Goal: Information Seeking & Learning: Learn about a topic

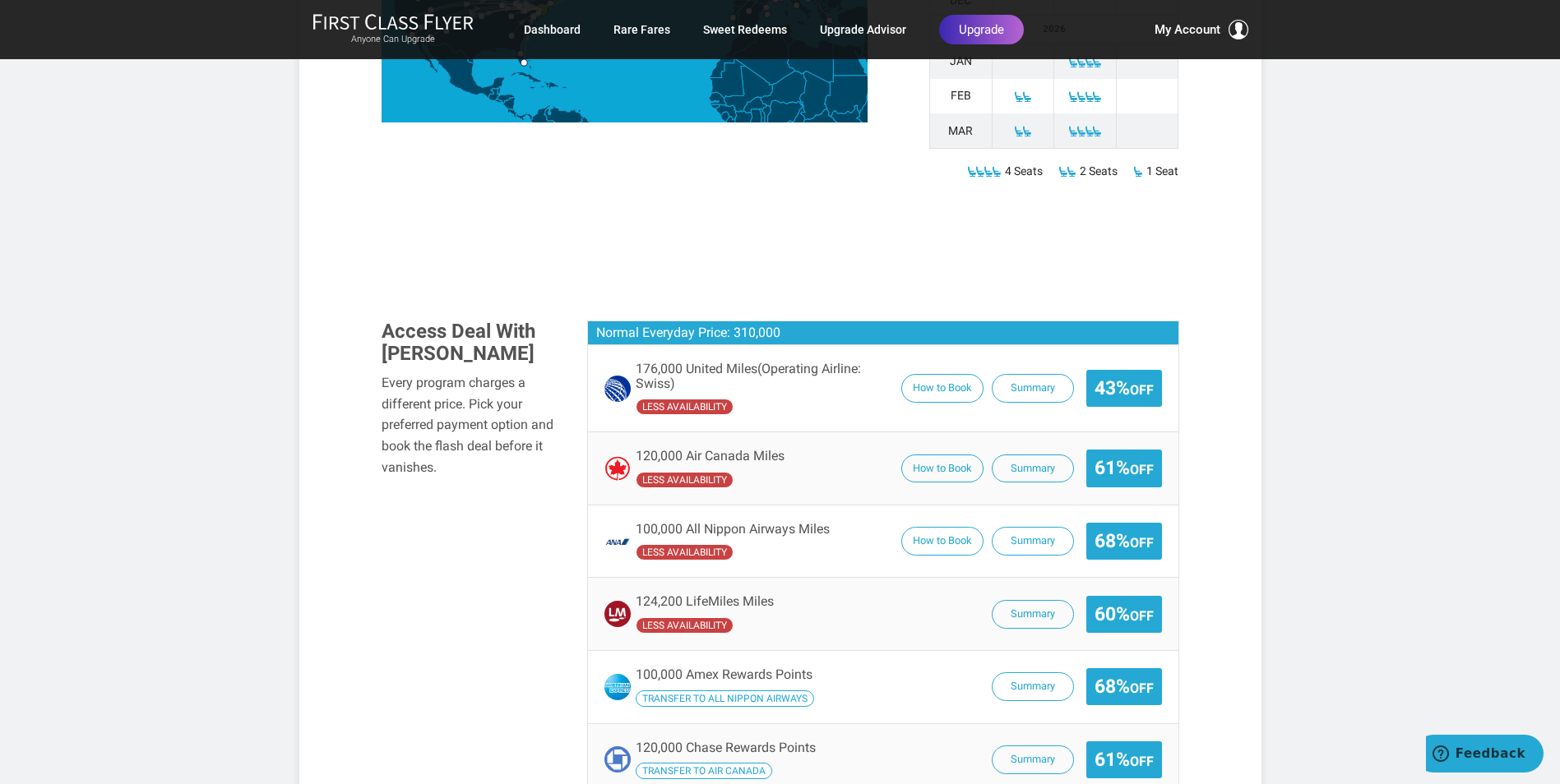
scroll to position [904, 0]
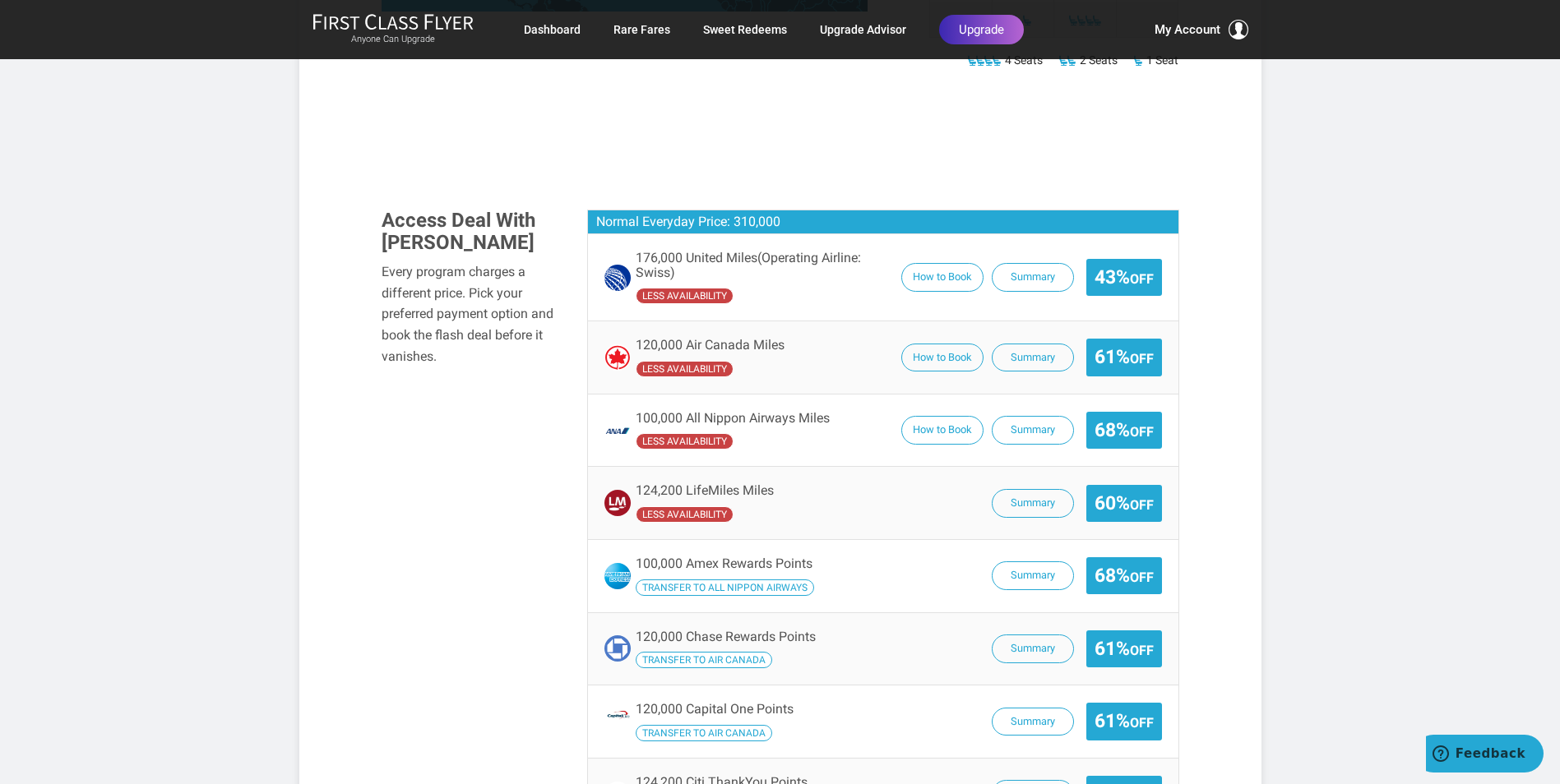
click at [770, 580] on span "Transfer to All Nippon Airways" at bounding box center [724, 588] width 178 height 16
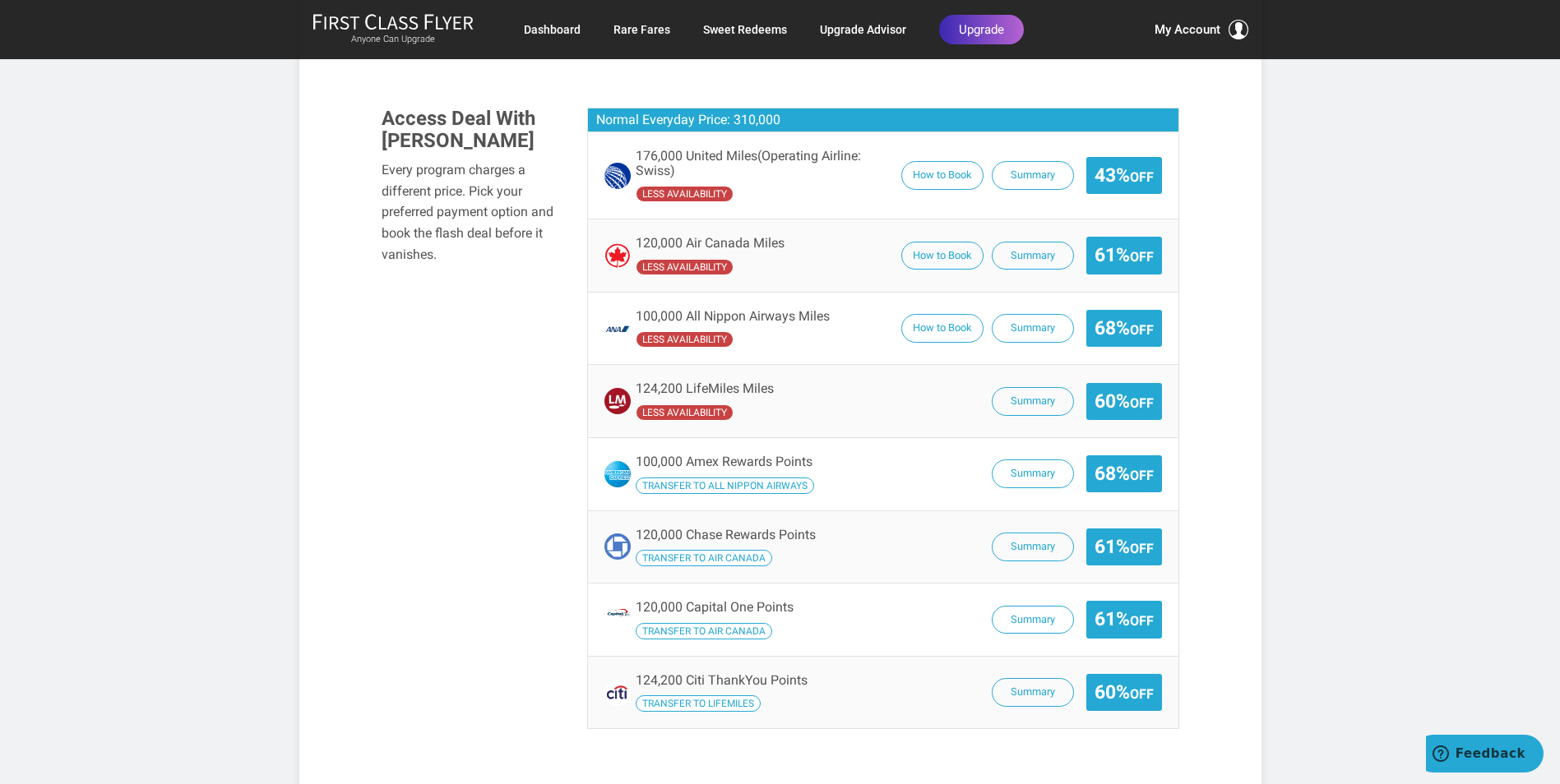
scroll to position [1069, 0]
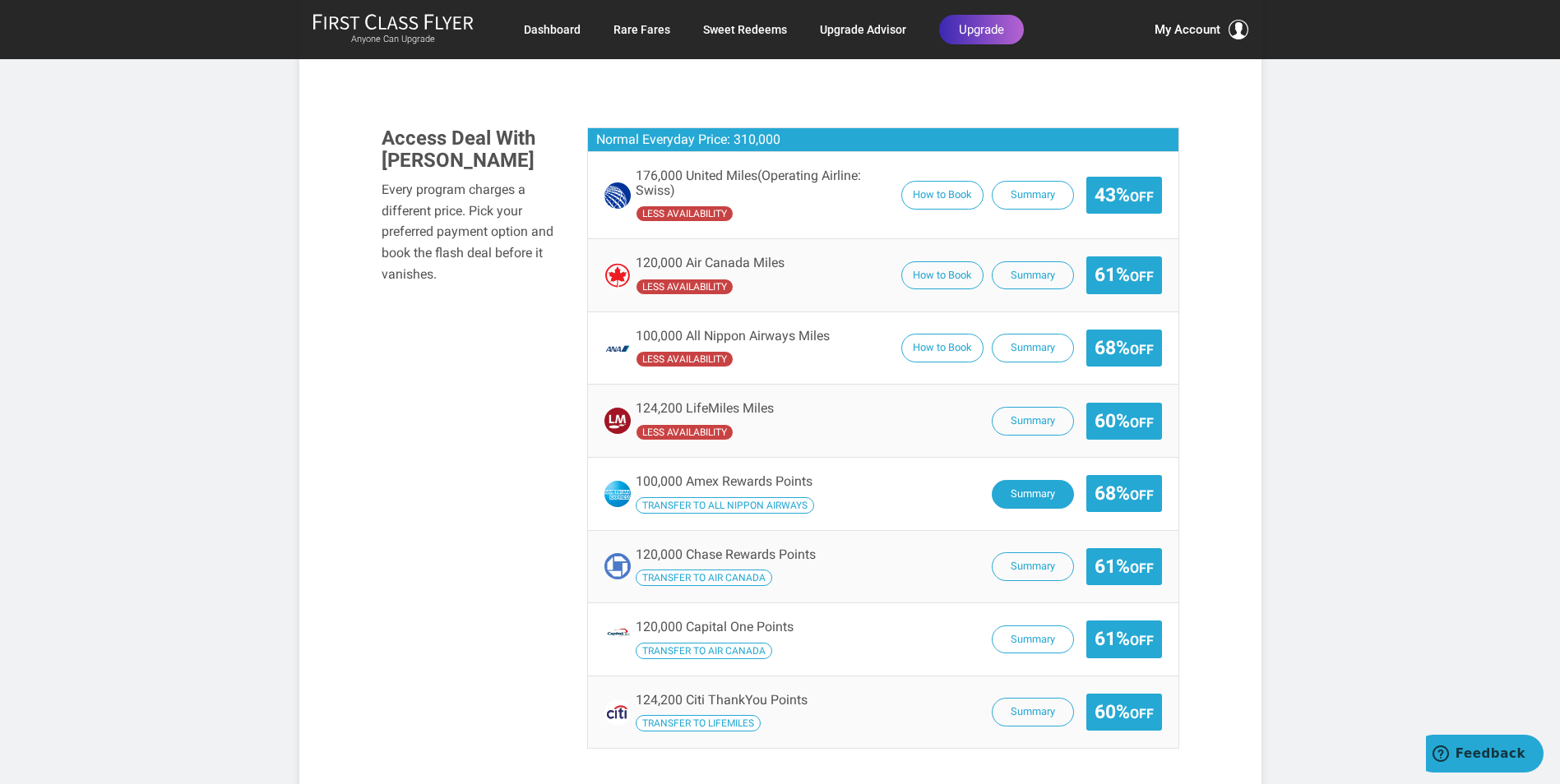
click at [1017, 480] on button "Summary" at bounding box center [1032, 495] width 82 height 29
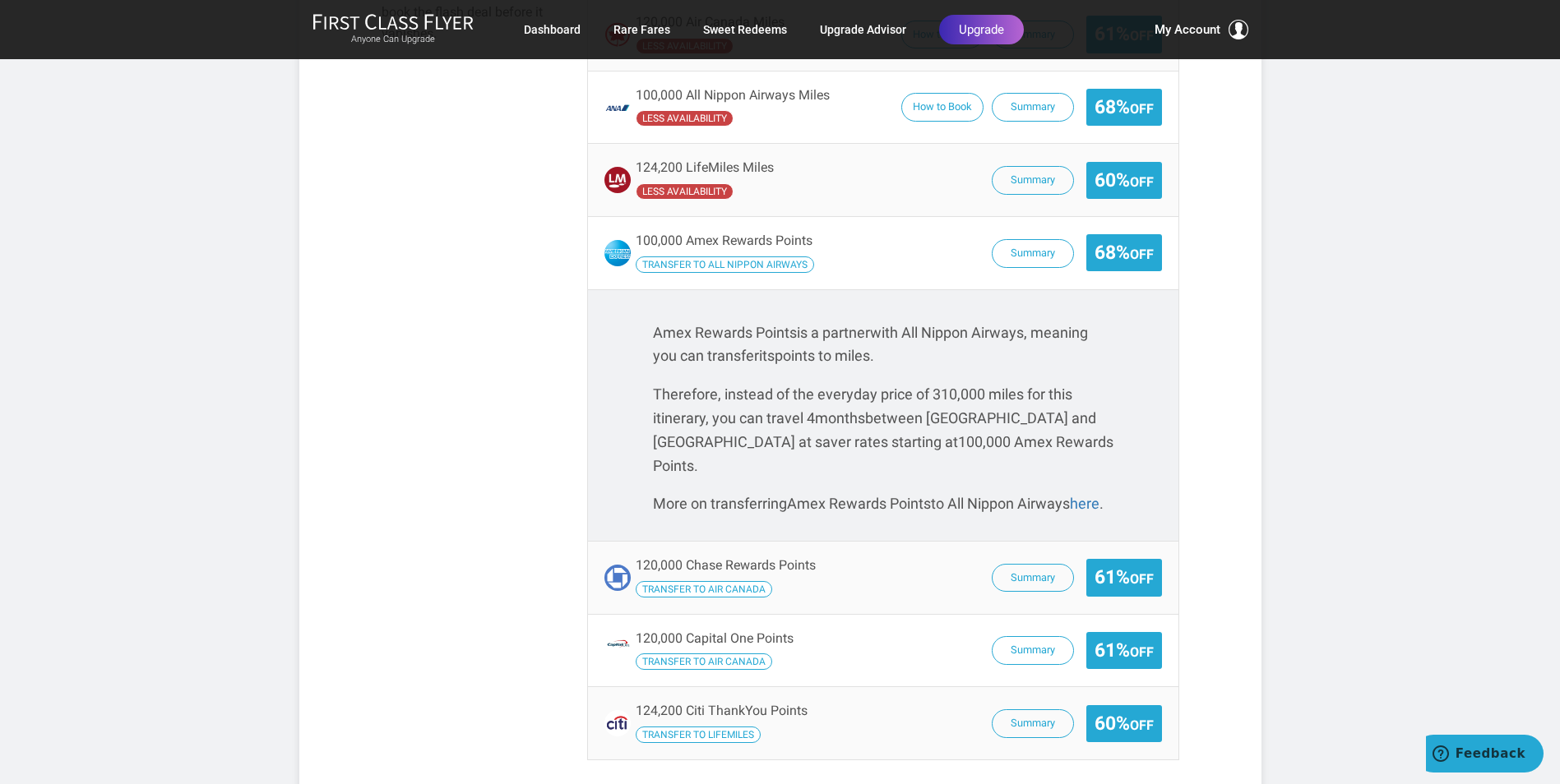
scroll to position [1315, 0]
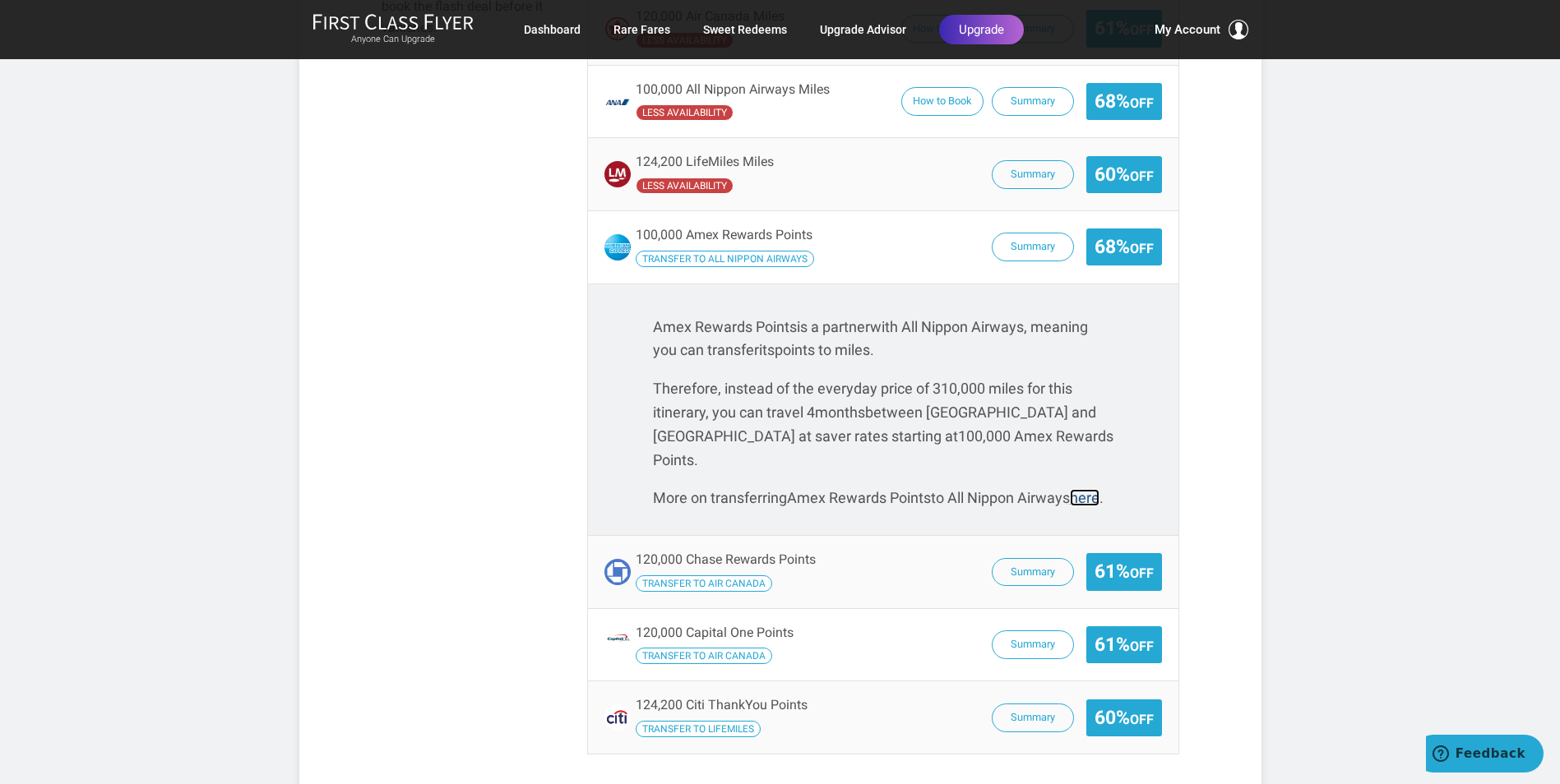
click at [1070, 489] on link "here" at bounding box center [1085, 498] width 30 height 17
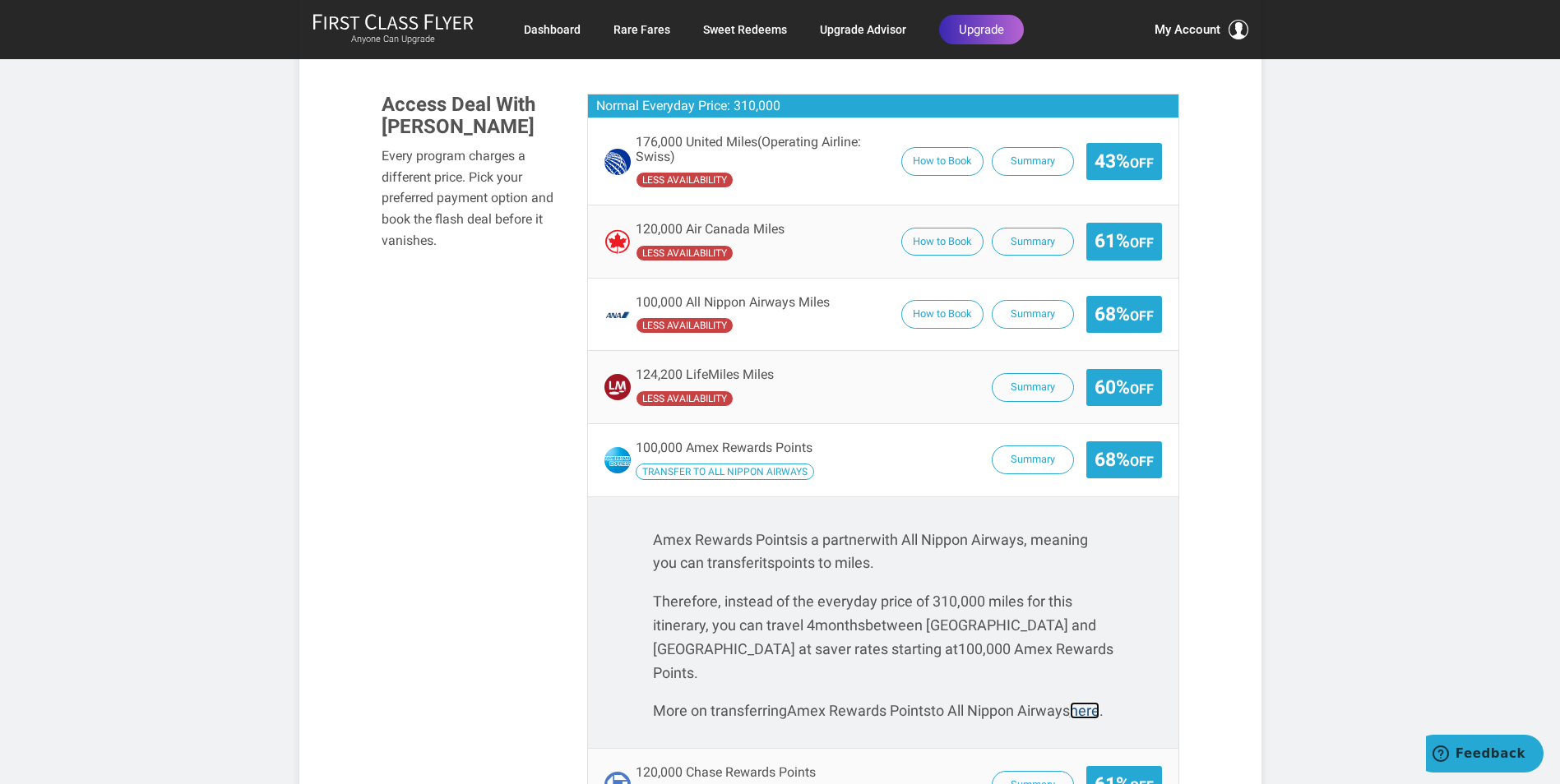
scroll to position [1069, 0]
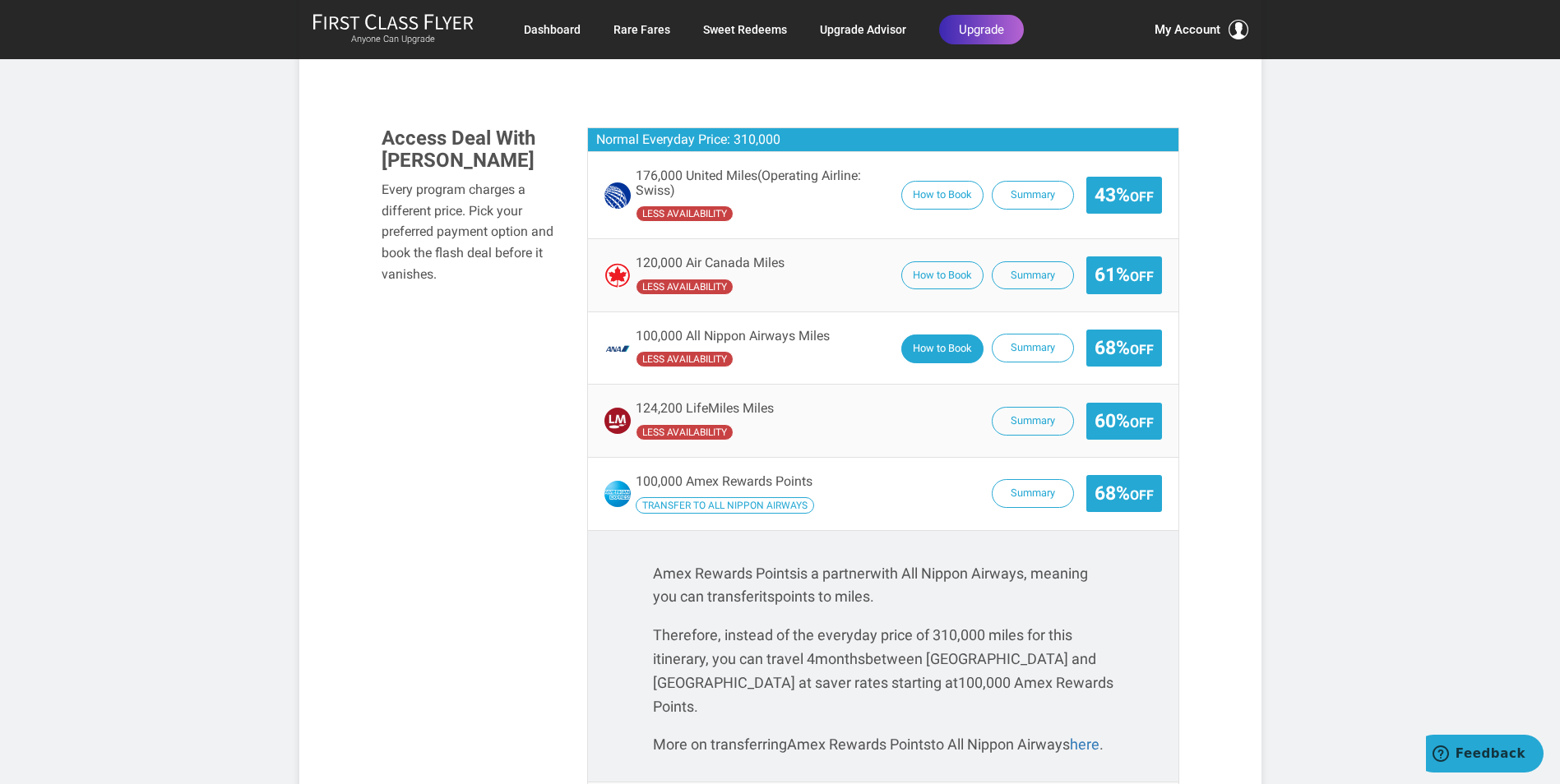
click at [914, 335] on button "How to Book" at bounding box center [942, 349] width 82 height 29
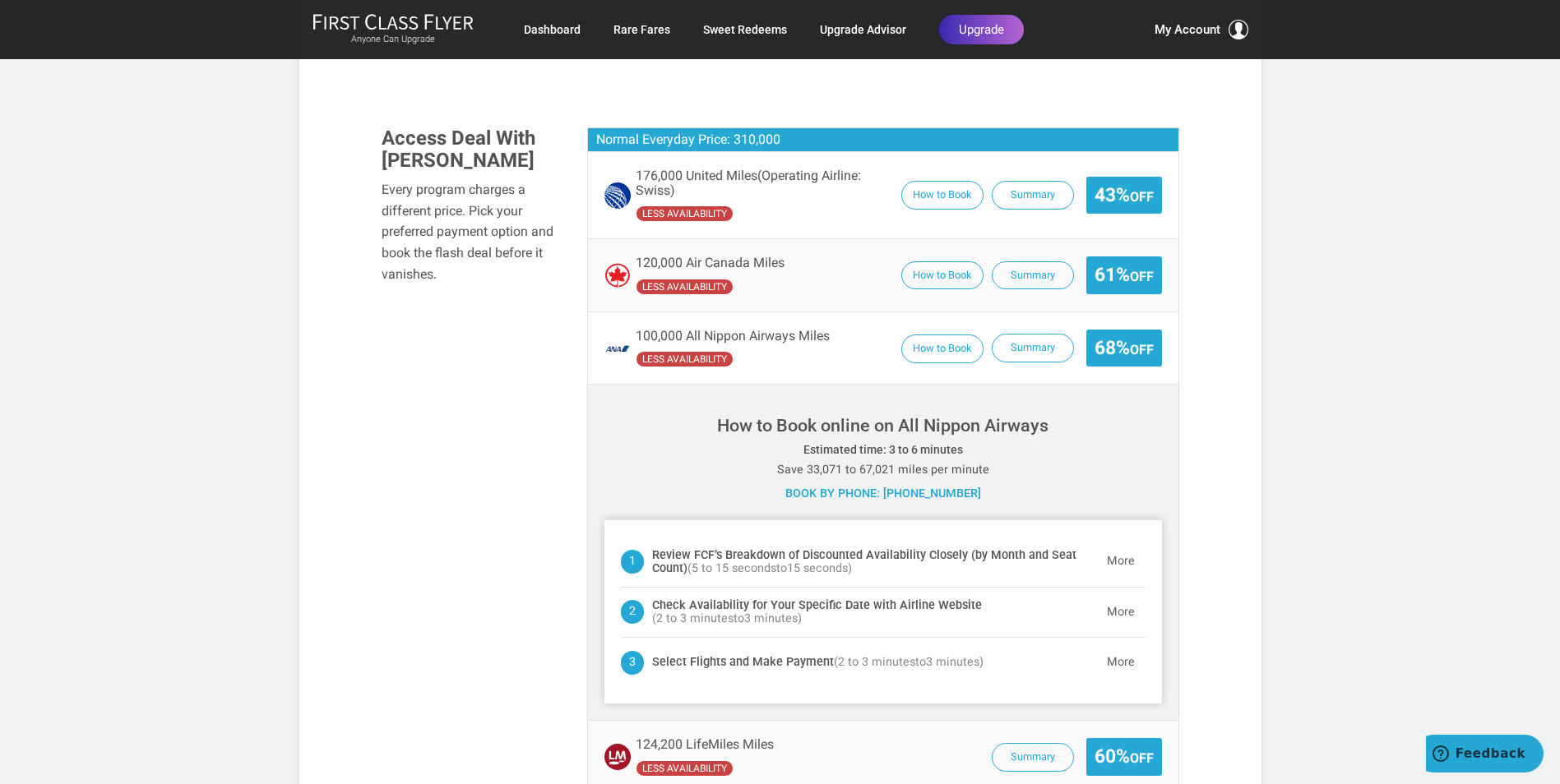
scroll to position [1151, 0]
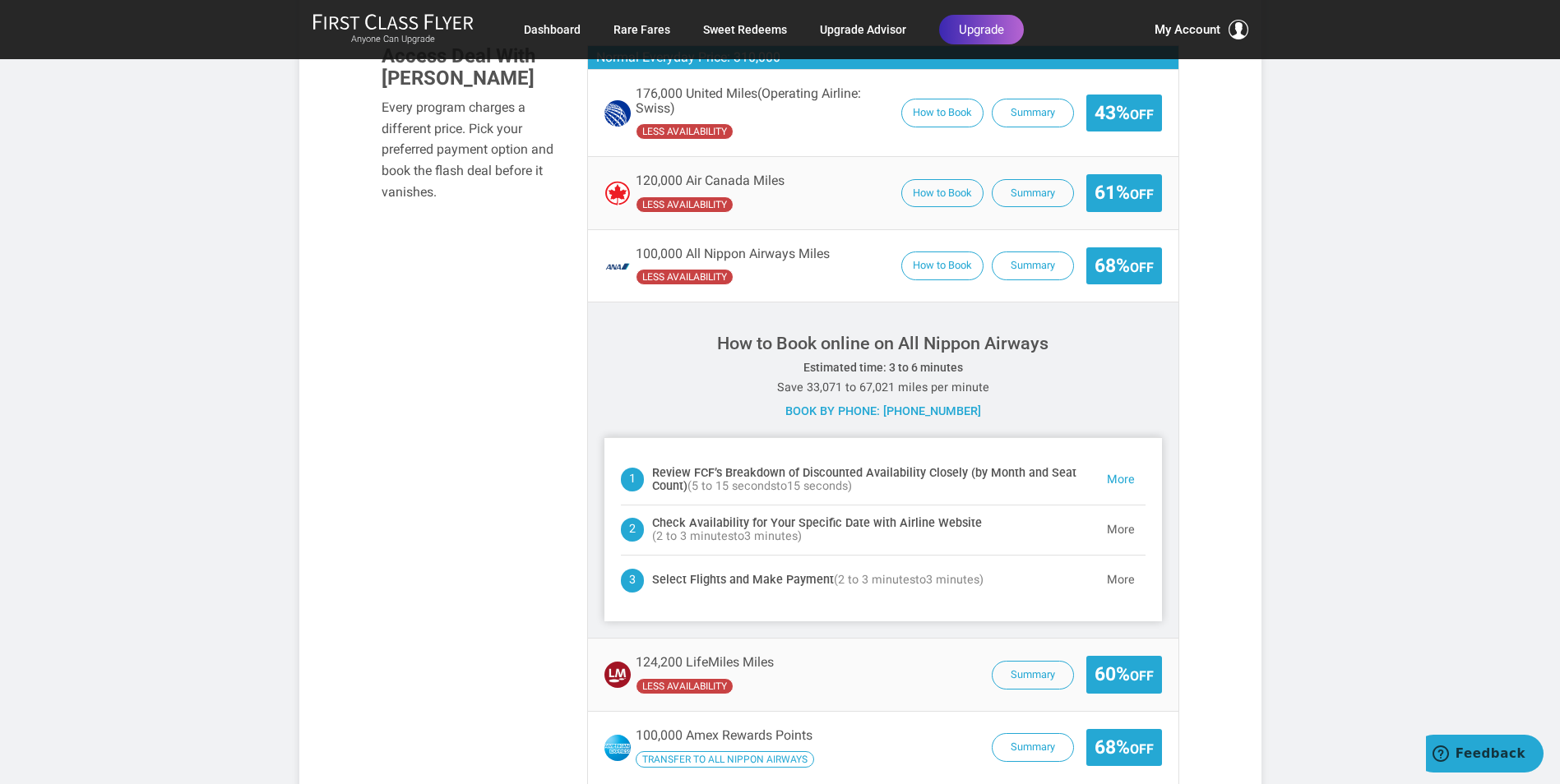
click at [1116, 464] on button "More" at bounding box center [1120, 480] width 49 height 33
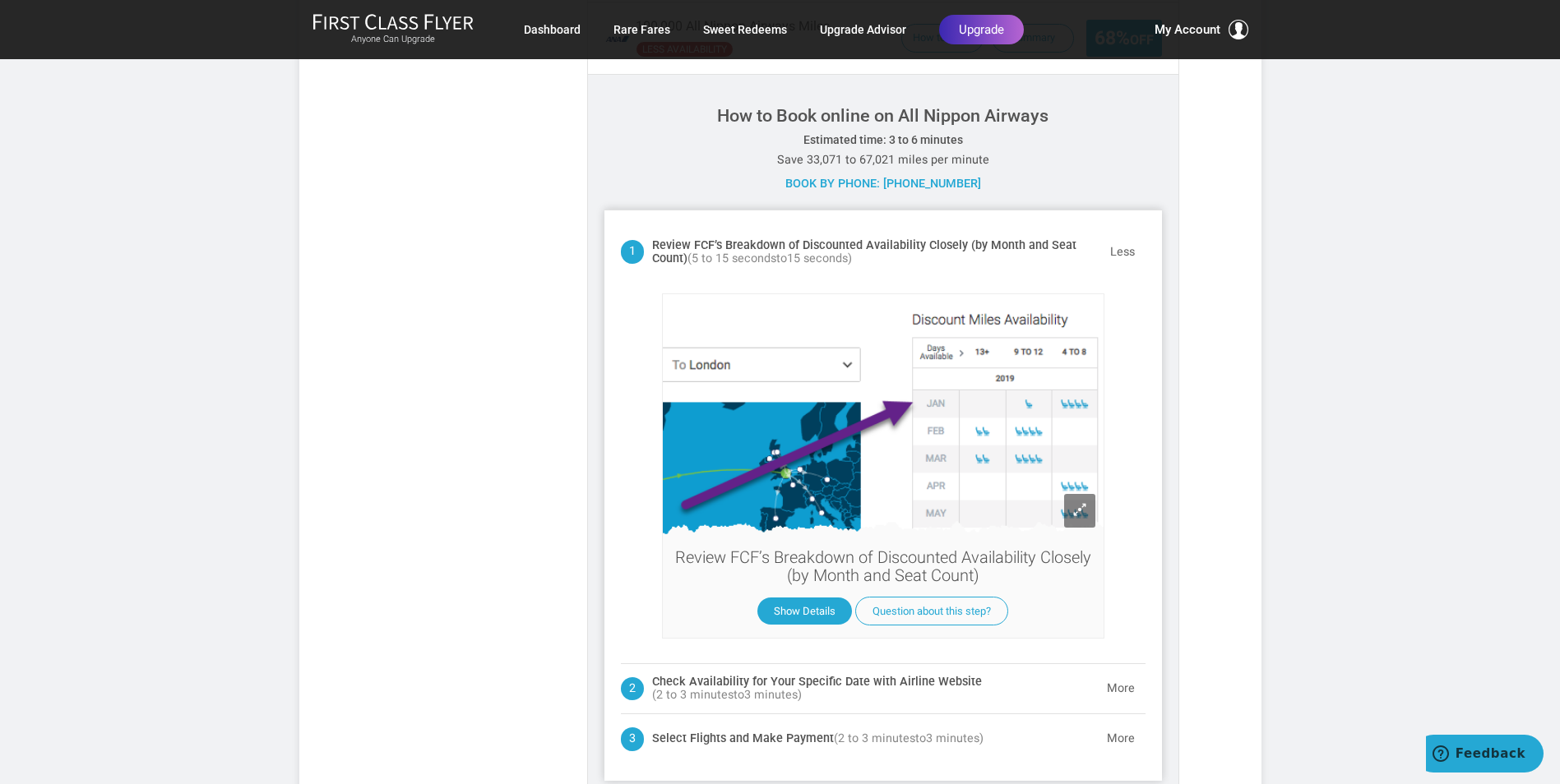
scroll to position [1461, 0]
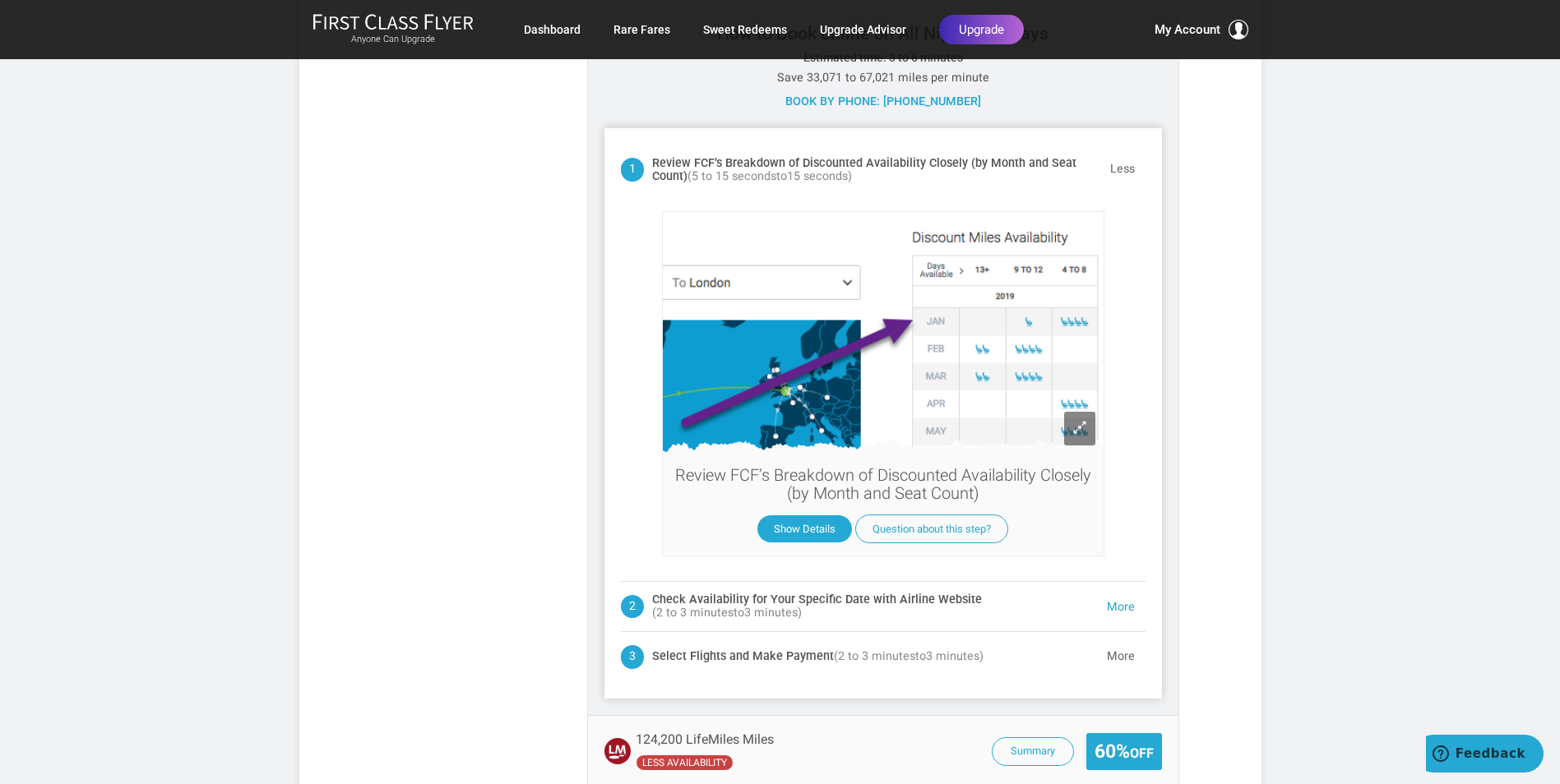
click at [1116, 591] on button "More" at bounding box center [1120, 608] width 49 height 33
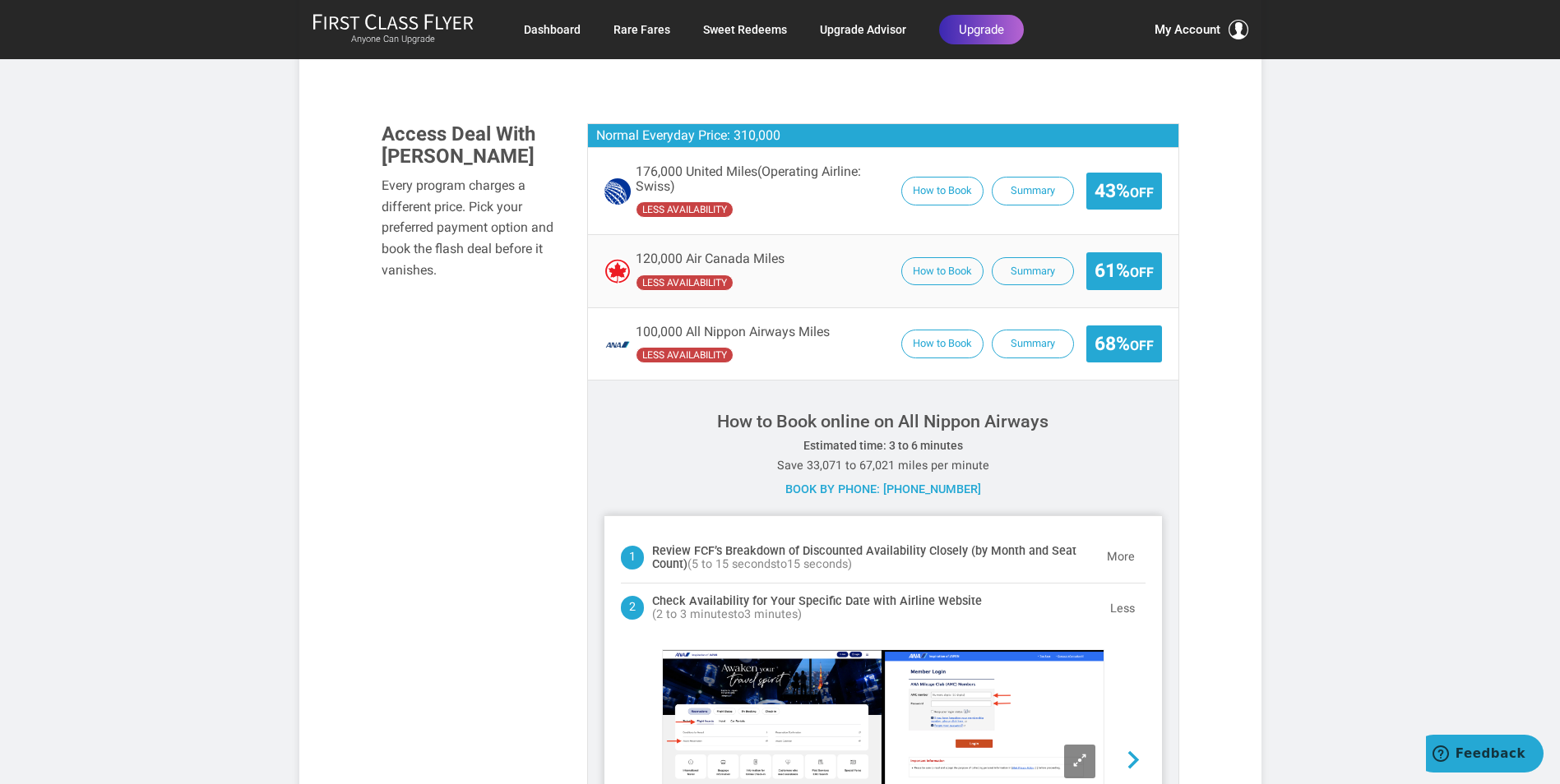
scroll to position [1100, 0]
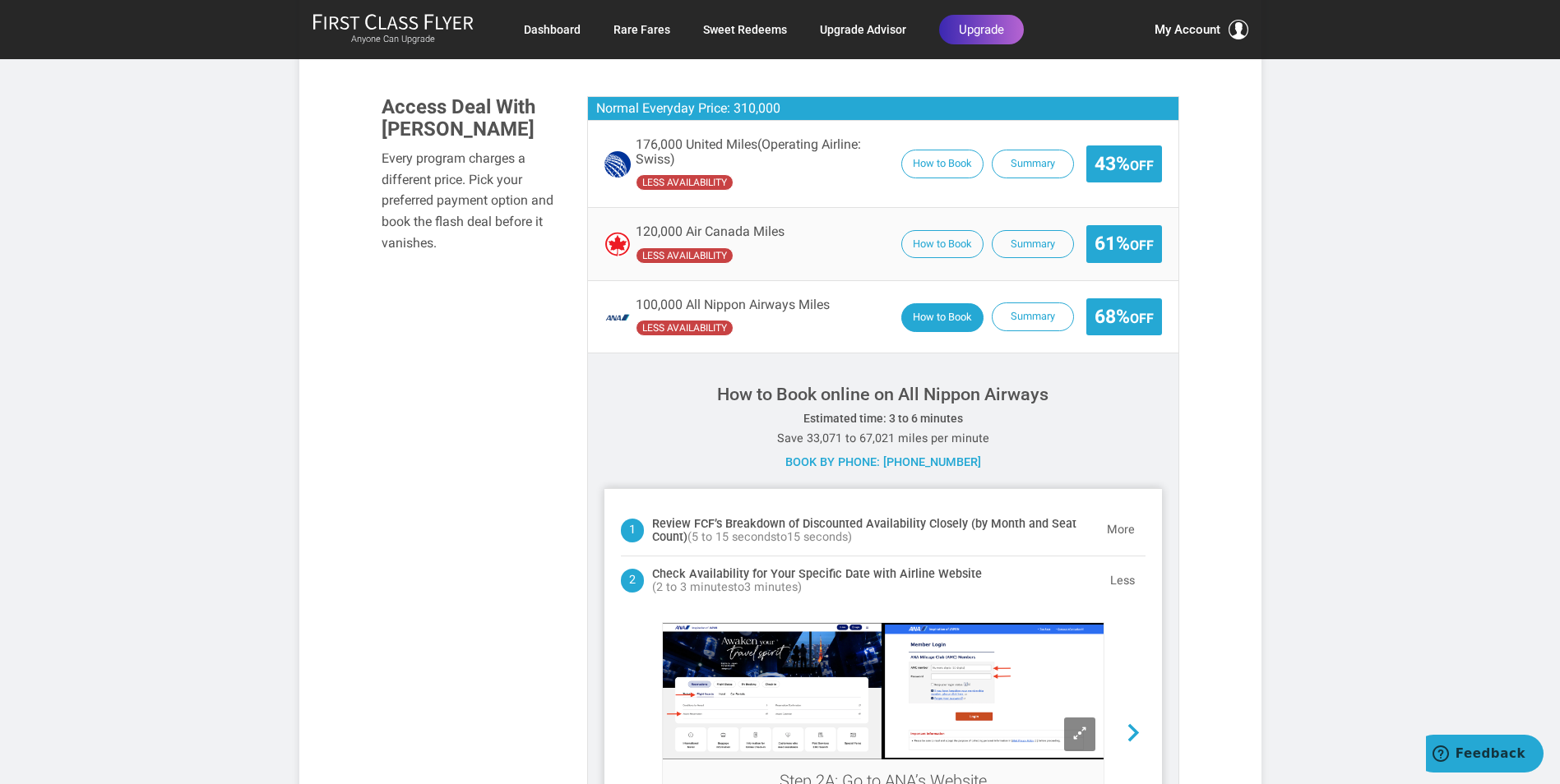
click at [940, 303] on button "How to Book" at bounding box center [942, 317] width 82 height 29
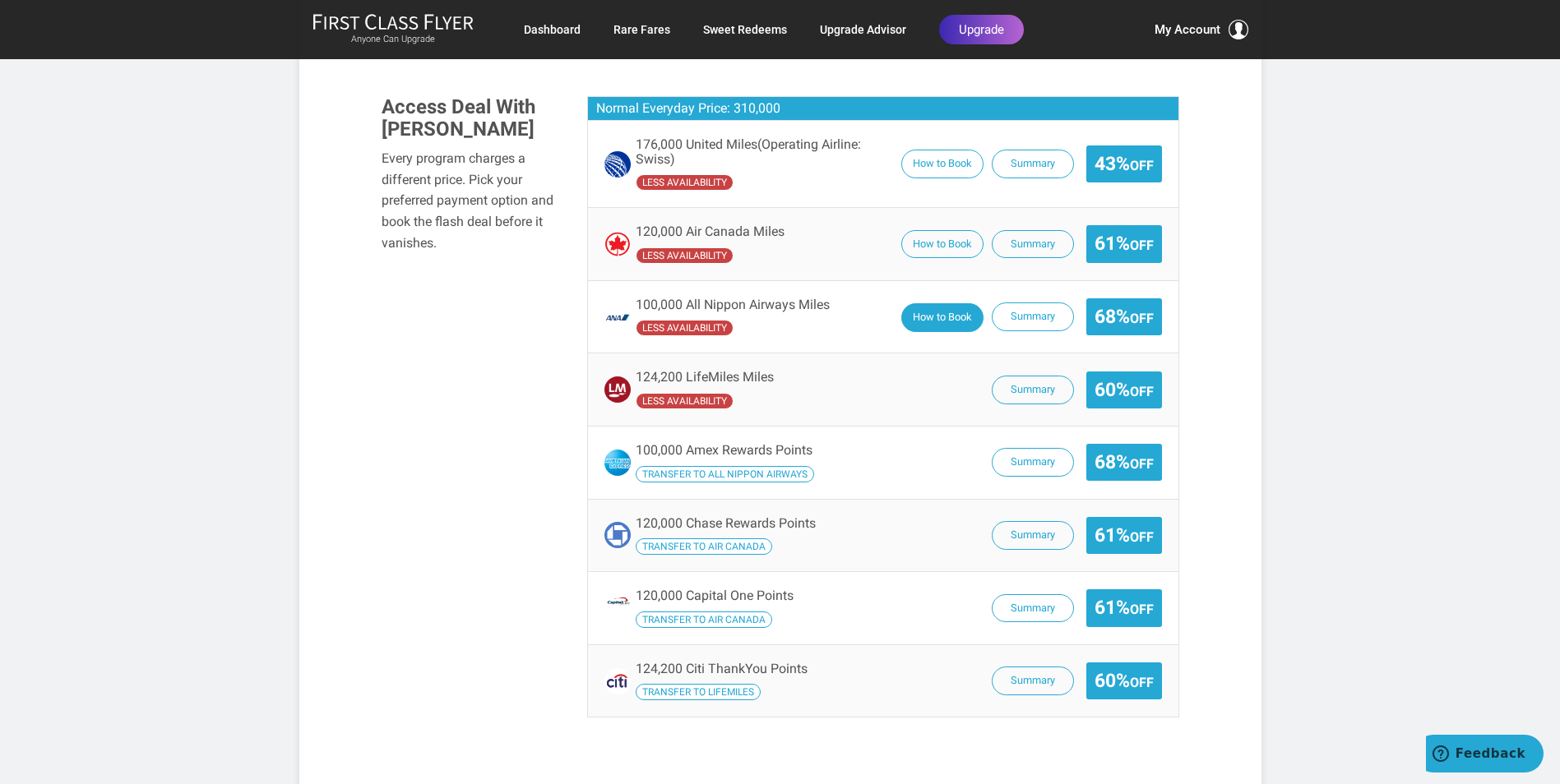
click at [934, 303] on button "How to Book" at bounding box center [942, 317] width 82 height 29
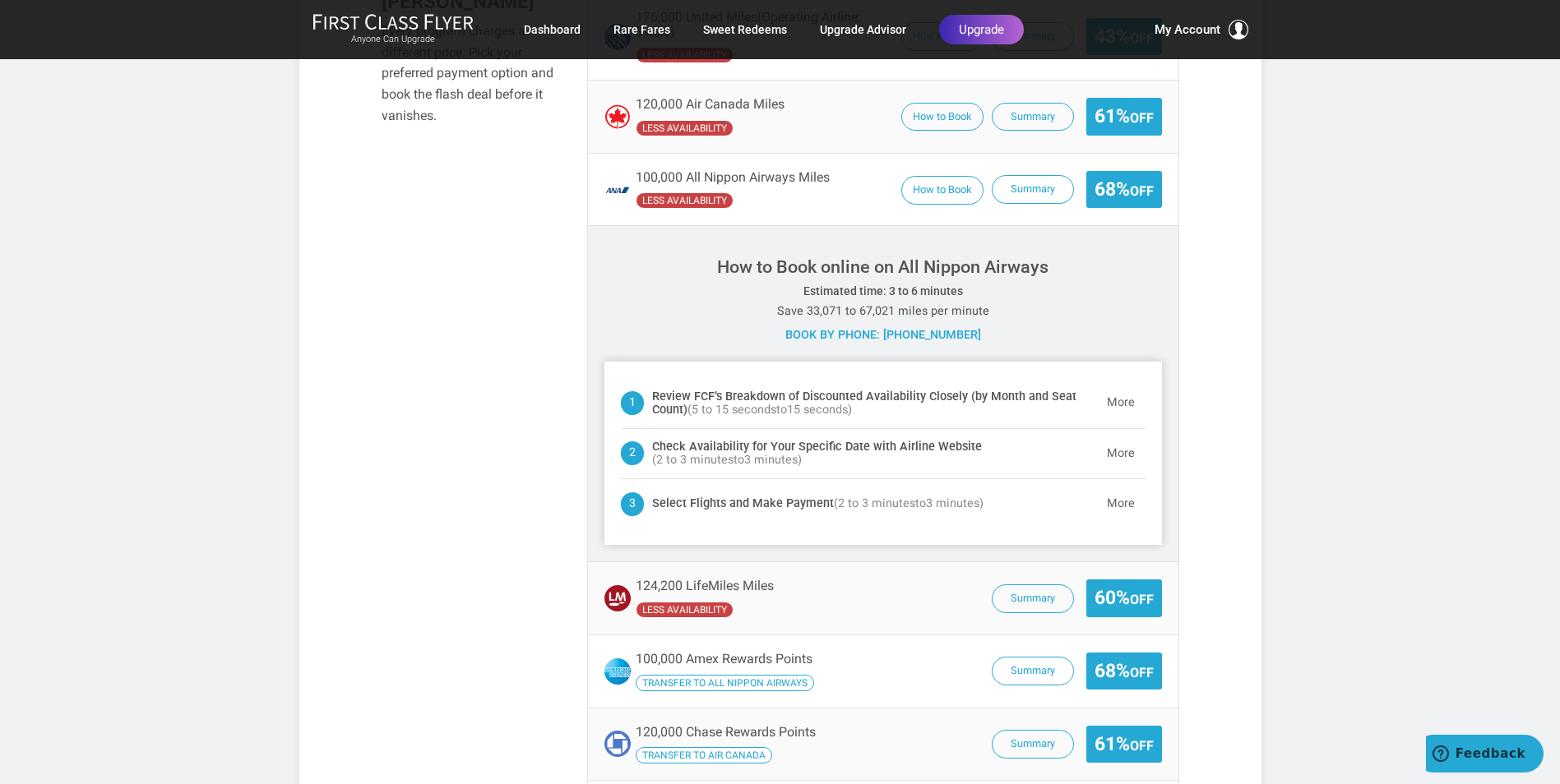
scroll to position [1264, 0]
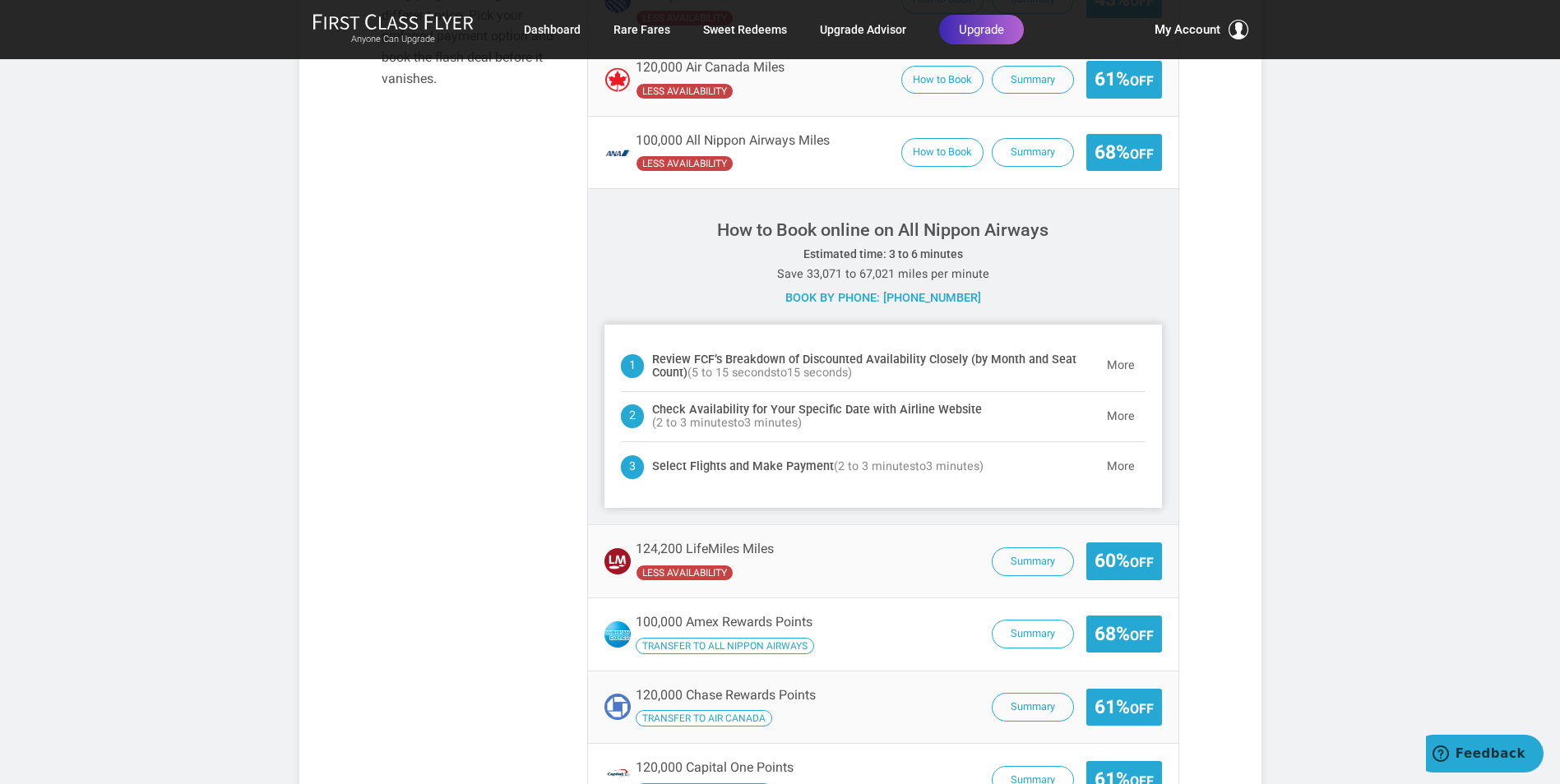
click at [726, 638] on span "Transfer to All Nippon Airways" at bounding box center [724, 646] width 178 height 16
click at [789, 638] on span "Transfer to All Nippon Airways" at bounding box center [724, 646] width 178 height 16
click at [782, 638] on span "Transfer to All Nippon Airways" at bounding box center [724, 646] width 178 height 16
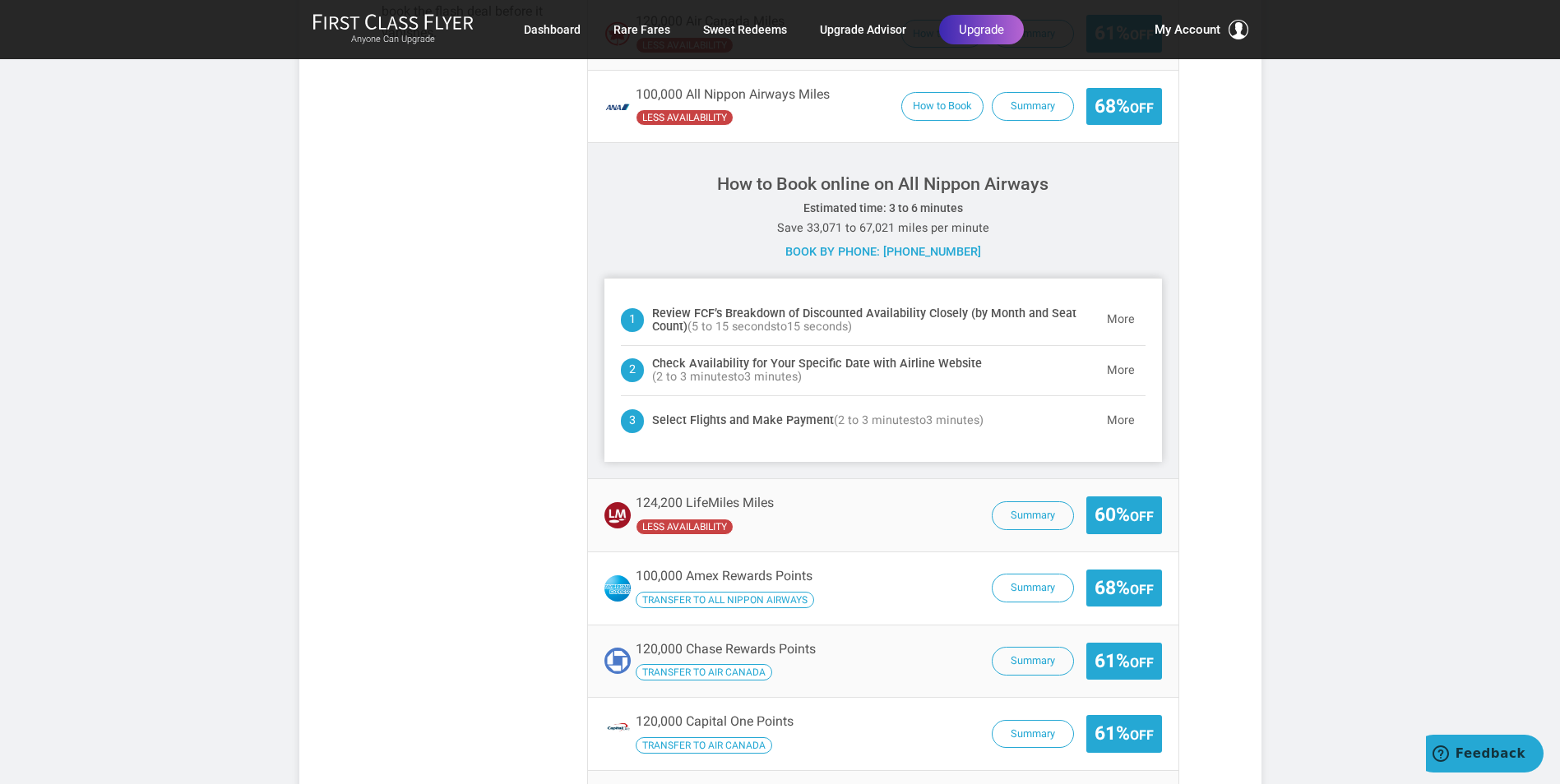
scroll to position [1346, 0]
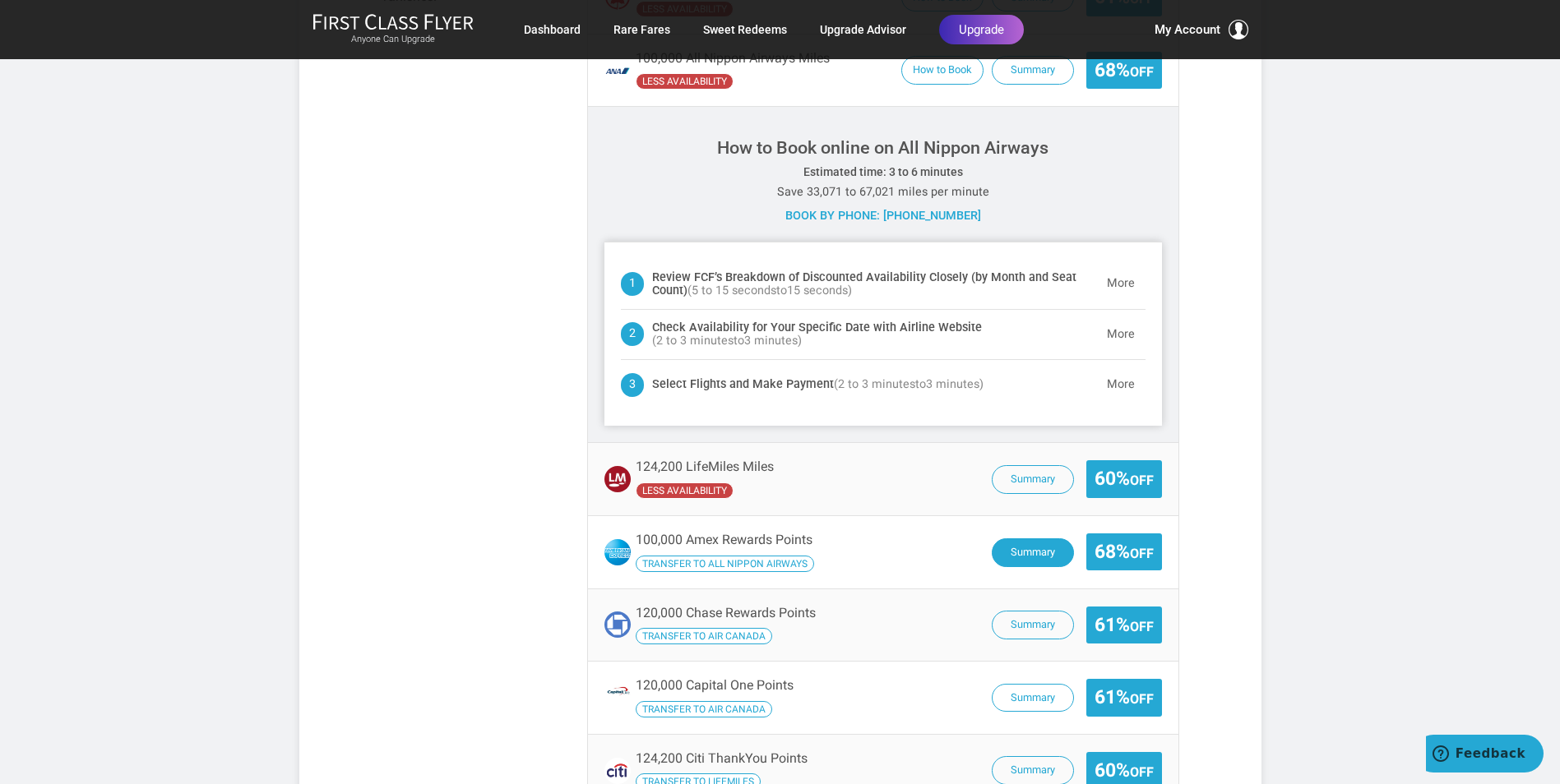
click at [999, 538] on button "Summary" at bounding box center [1032, 553] width 82 height 29
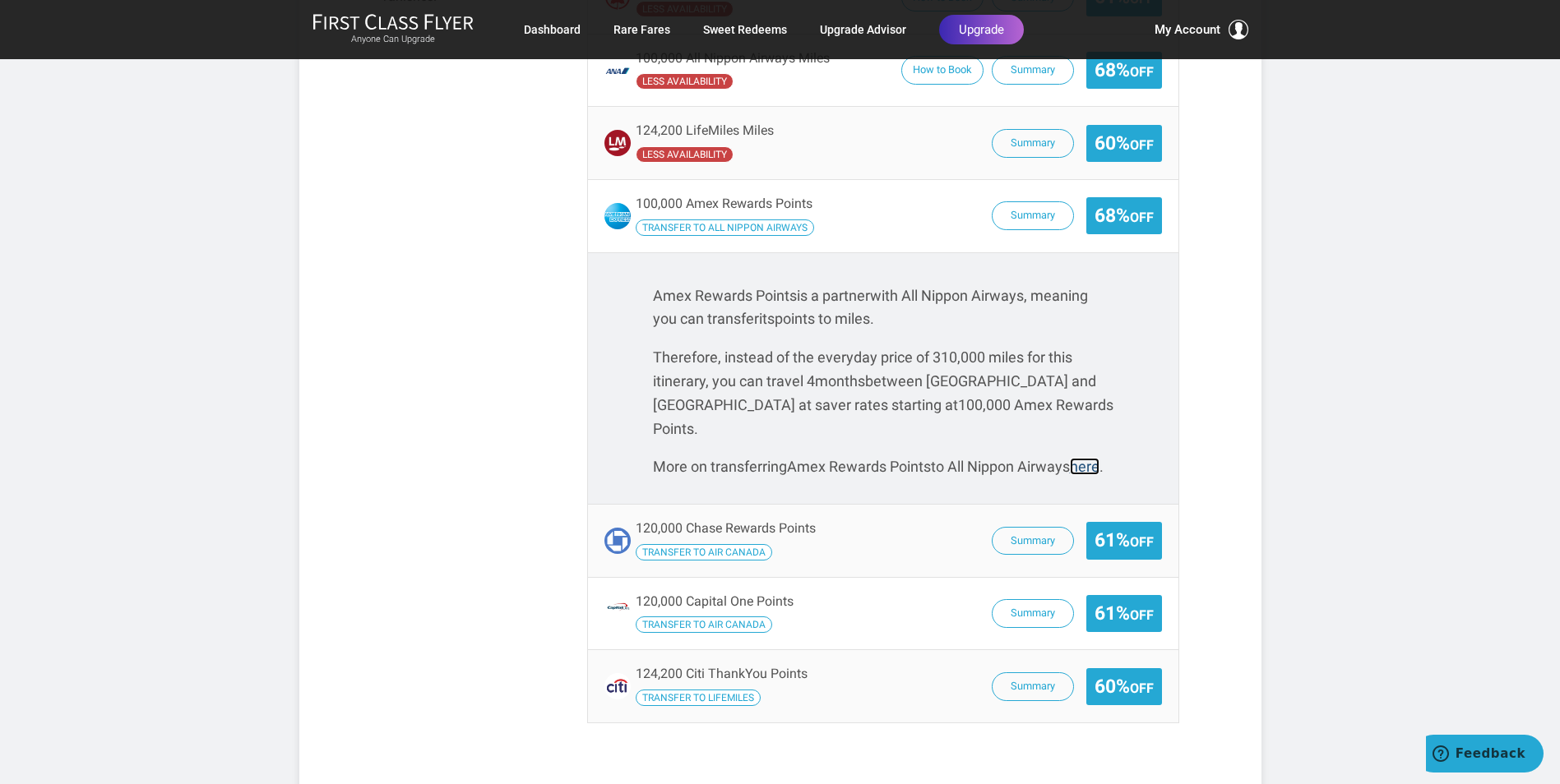
click at [1070, 458] on link "here" at bounding box center [1085, 467] width 30 height 17
